Goal: Connect with others

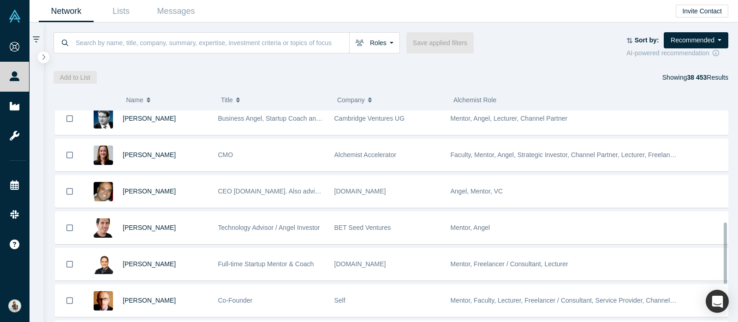
scroll to position [531, 0]
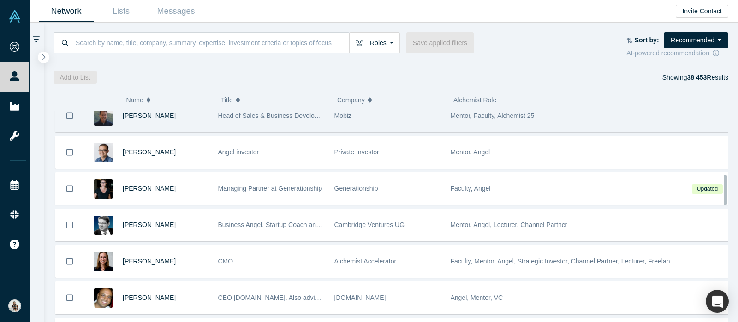
drag, startPoint x: 724, startPoint y: 128, endPoint x: 718, endPoint y: 125, distance: 7.0
click at [718, 125] on div "[PERSON_NAME] Managing Director, CEO Quest Alchemist Acclerator Mentor, Angel, …" at bounding box center [391, 217] width 675 height 212
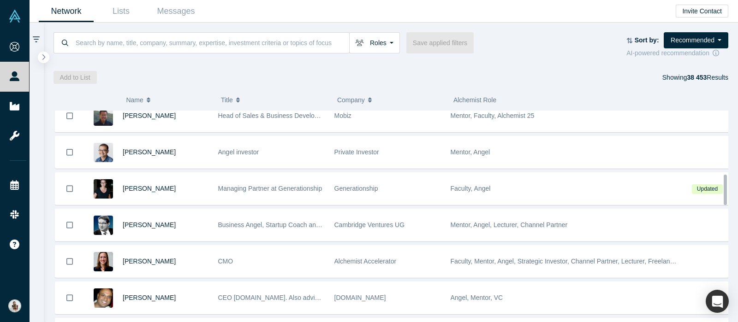
scroll to position [190, 0]
